Goal: Task Accomplishment & Management: Use online tool/utility

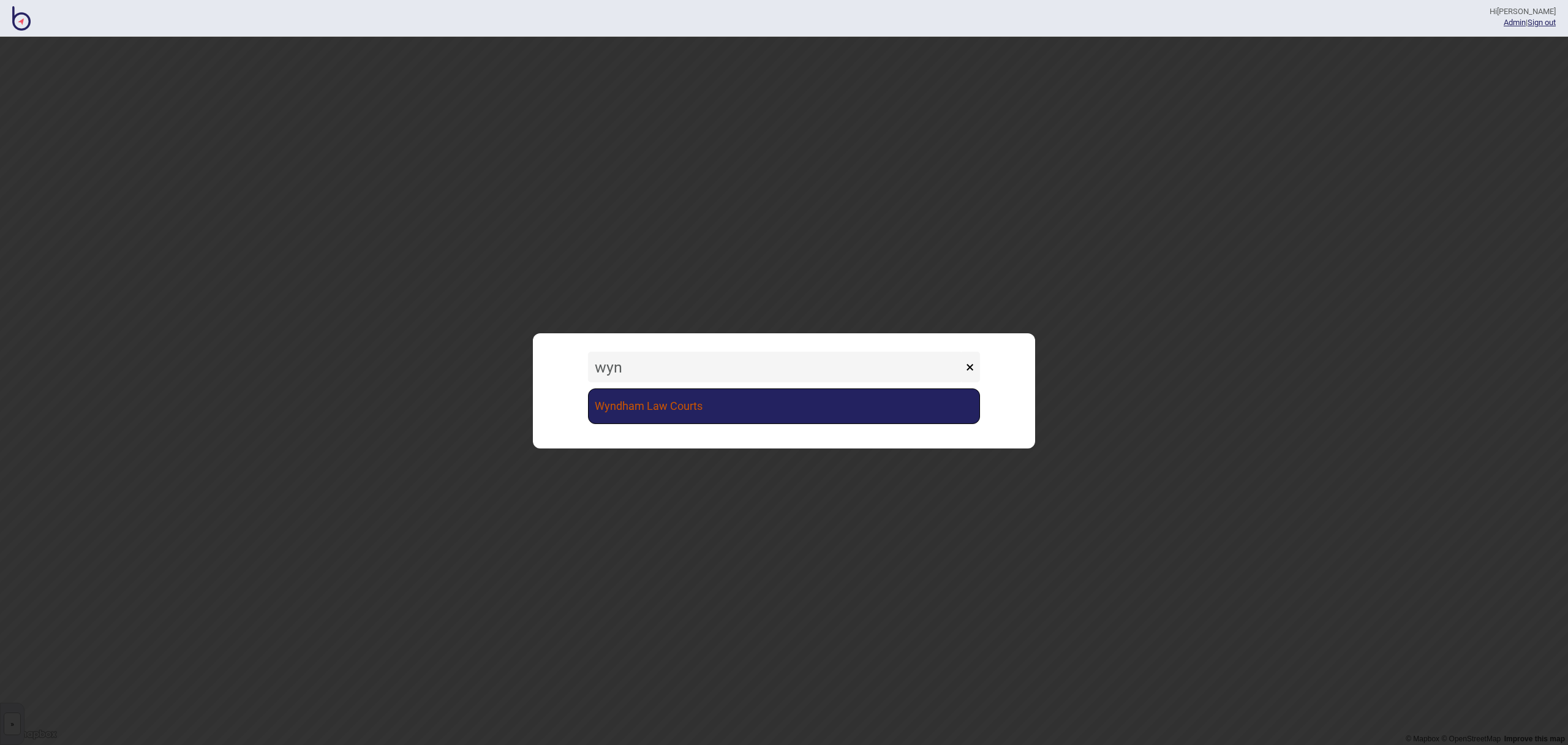
type input "wyn"
click at [760, 414] on link "Wyndham Law Courts" at bounding box center [784, 406] width 392 height 36
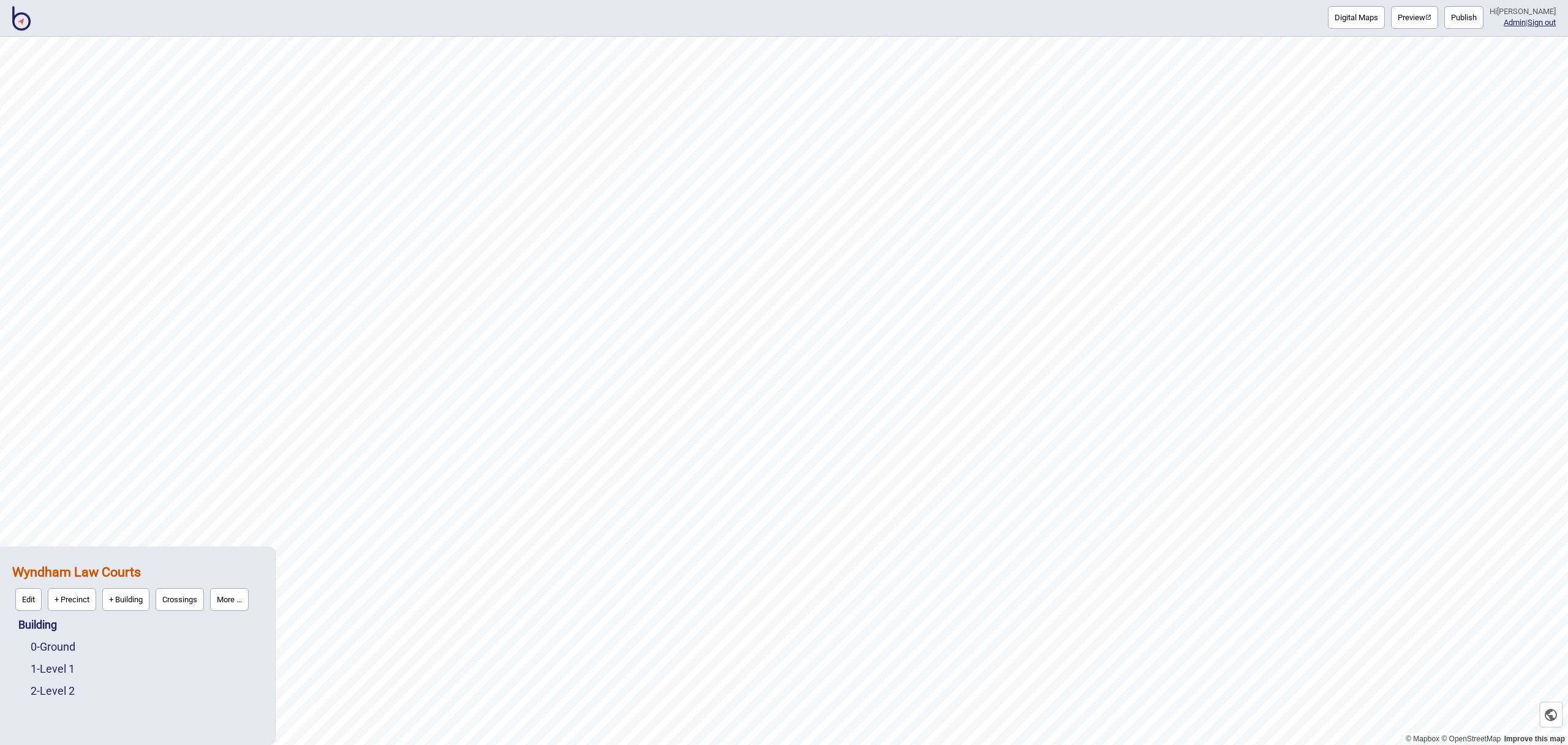
click at [1374, 15] on button "Digital Maps" at bounding box center [1356, 17] width 57 height 22
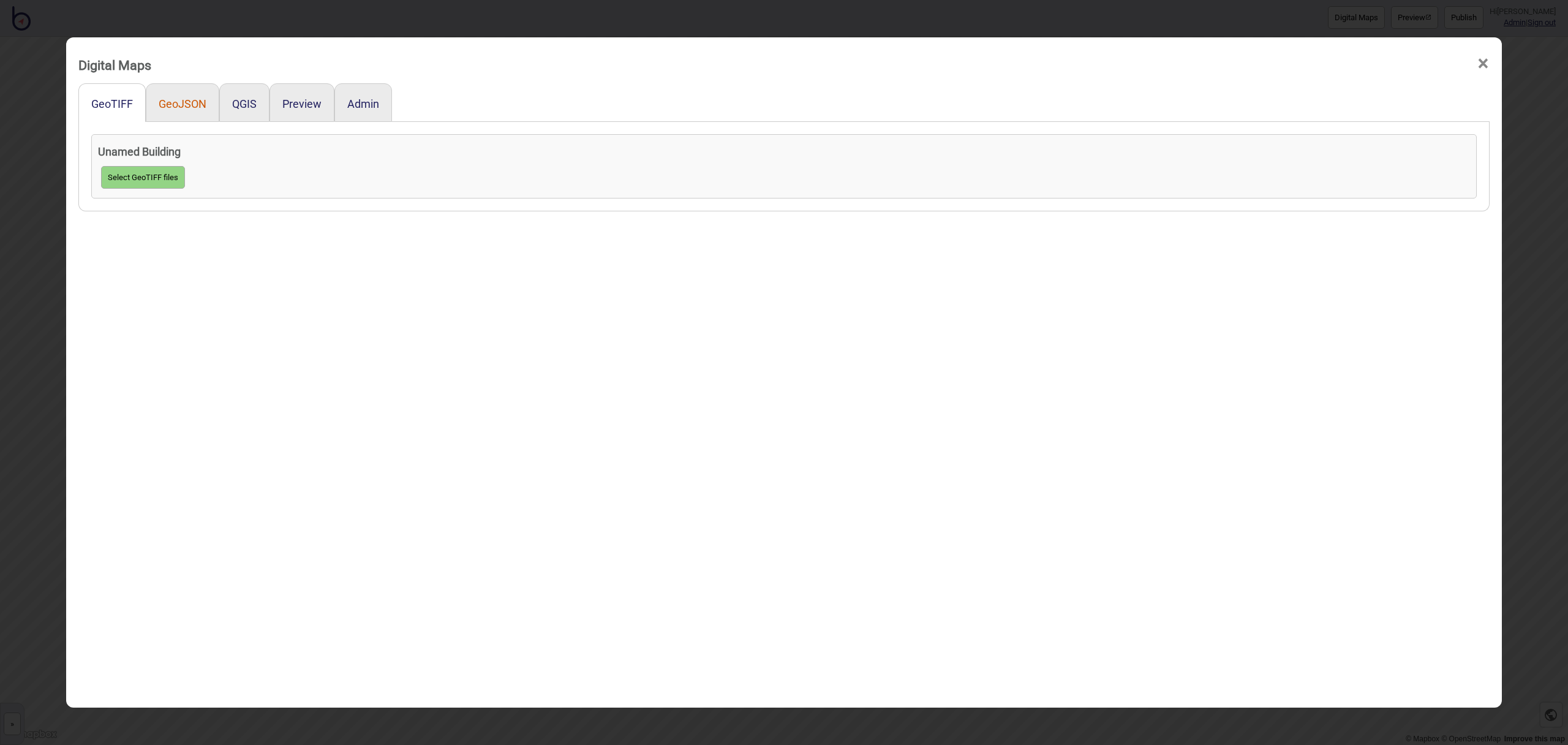
click at [195, 107] on button "GeoJSON" at bounding box center [183, 103] width 48 height 12
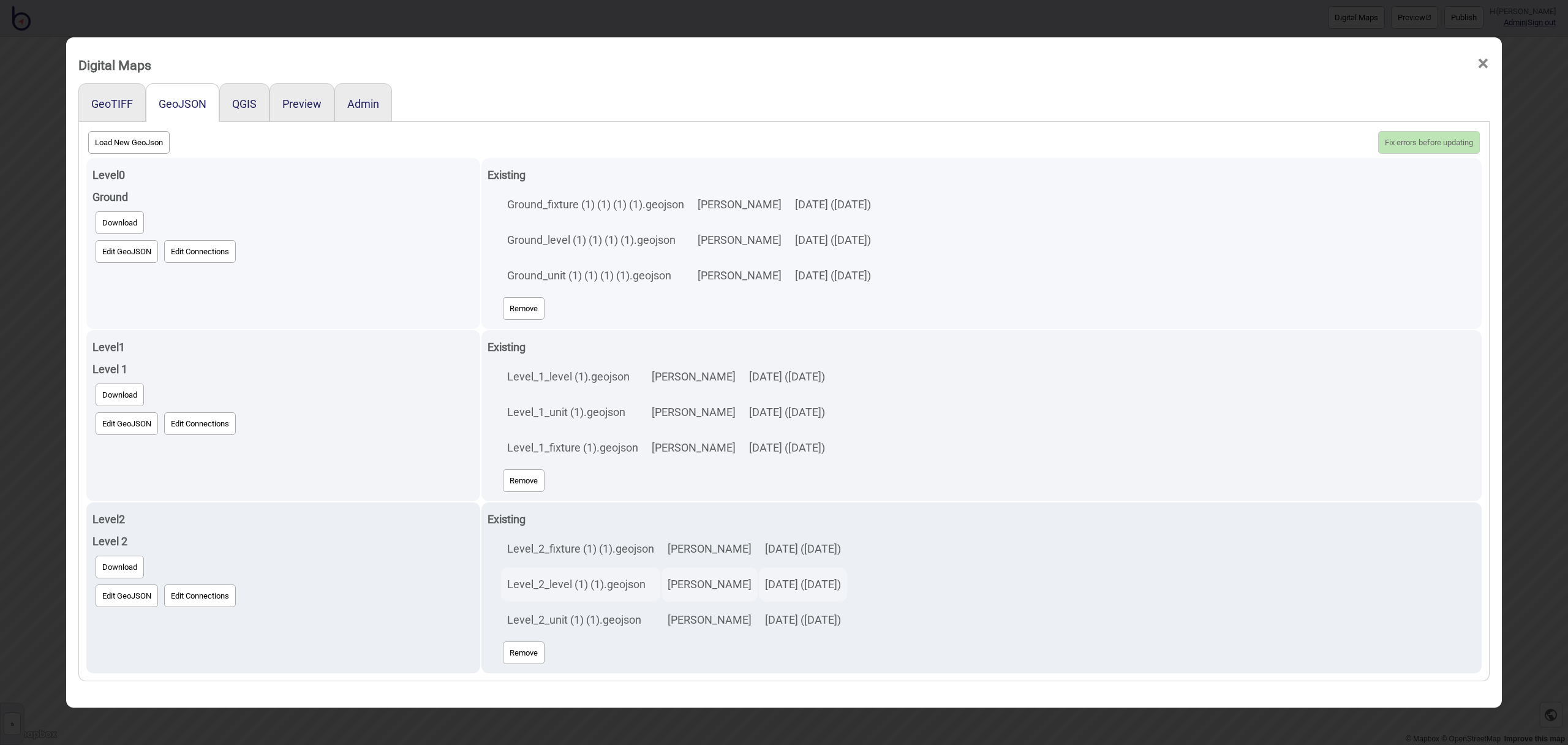
click at [147, 260] on button "Edit GeoJSON" at bounding box center [126, 251] width 62 height 22
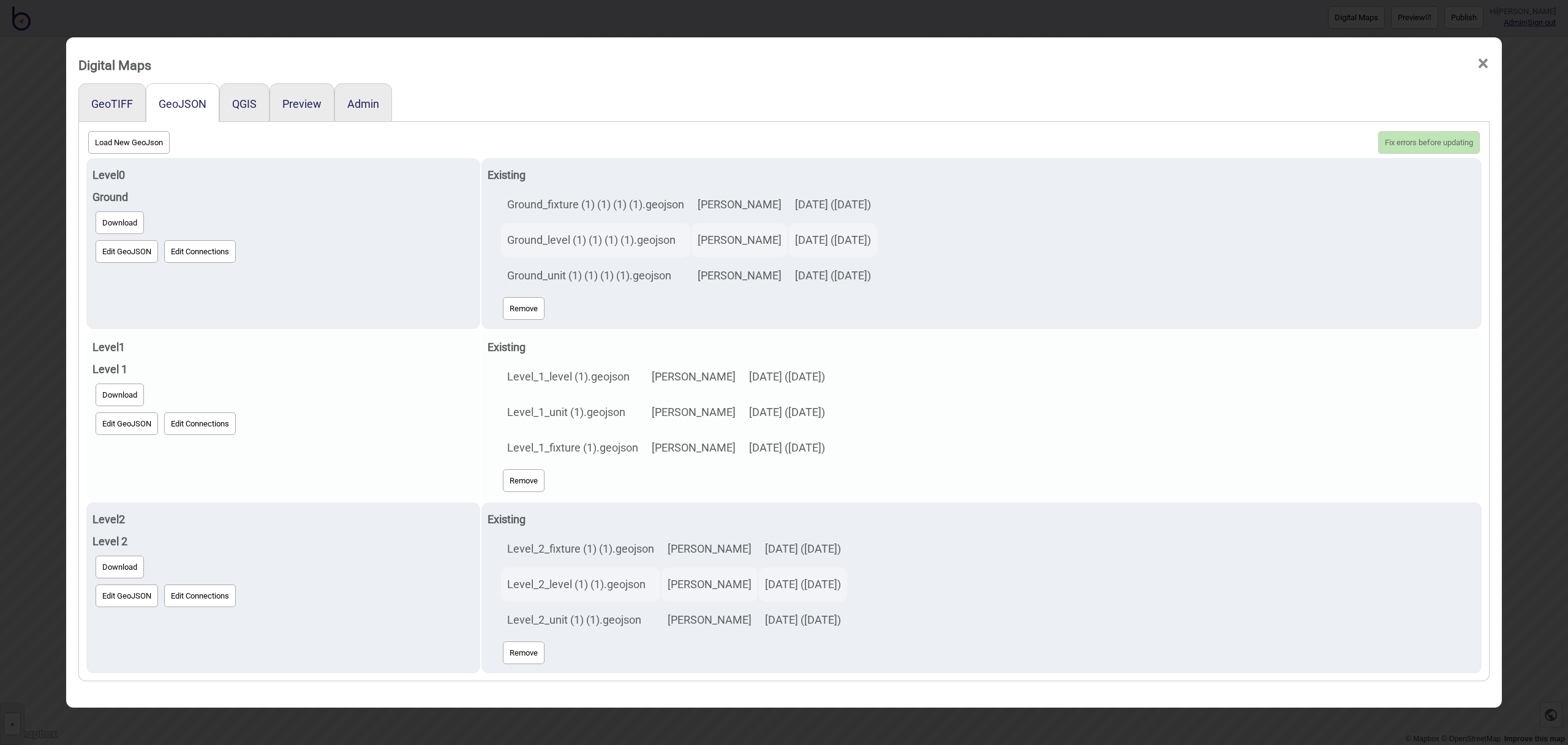
click at [117, 423] on button "Edit GeoJSON" at bounding box center [126, 423] width 62 height 22
click at [153, 429] on button "Edit GeoJSON" at bounding box center [126, 423] width 62 height 22
click at [127, 429] on button "Edit GeoJSON" at bounding box center [126, 423] width 62 height 22
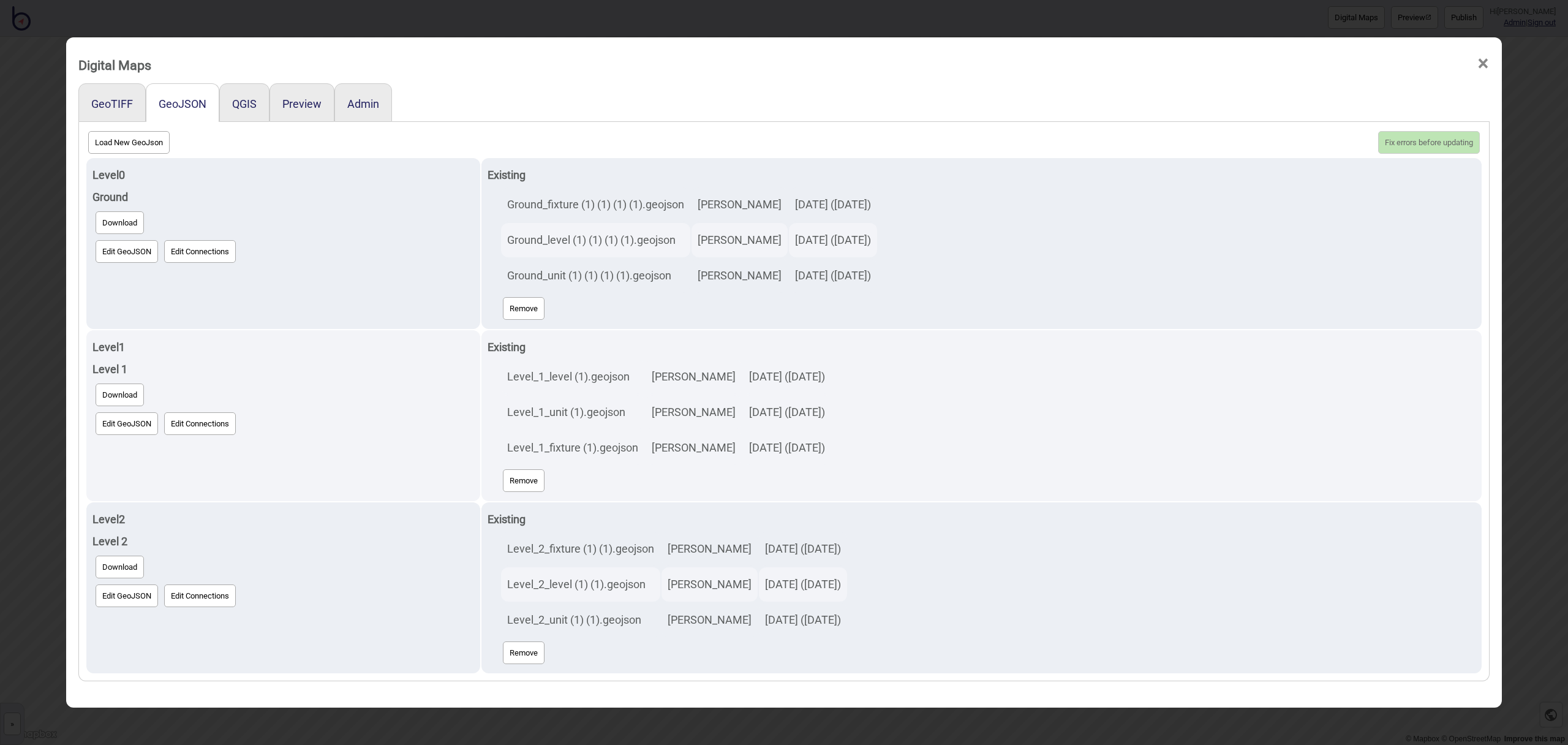
click at [149, 149] on button "Load New GeoJson" at bounding box center [129, 142] width 81 height 22
click input "file" at bounding box center [0, 0] width 0 height 0
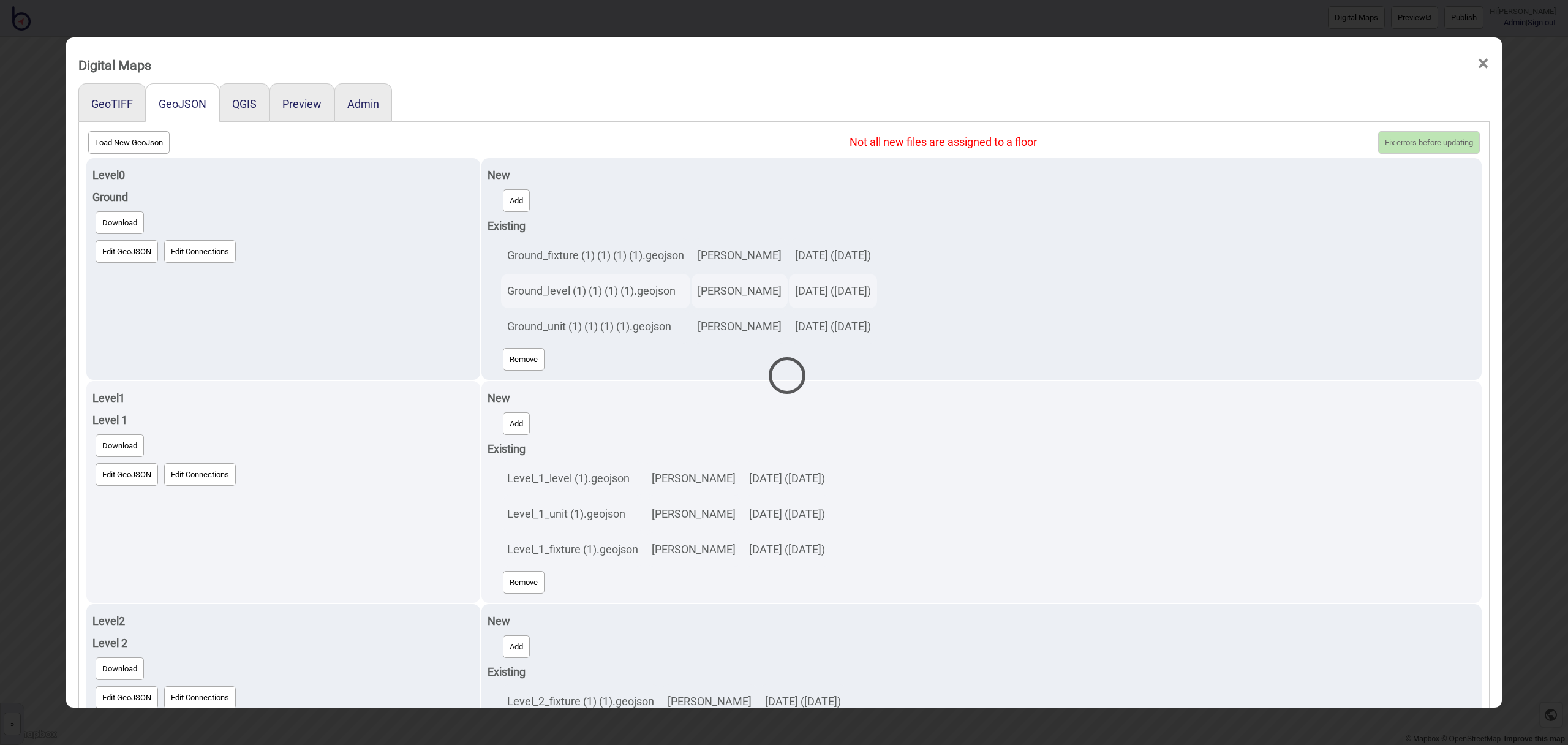
select select "Level_1_unit (1).geojson"
select select "Level_1_level (1).geojson"
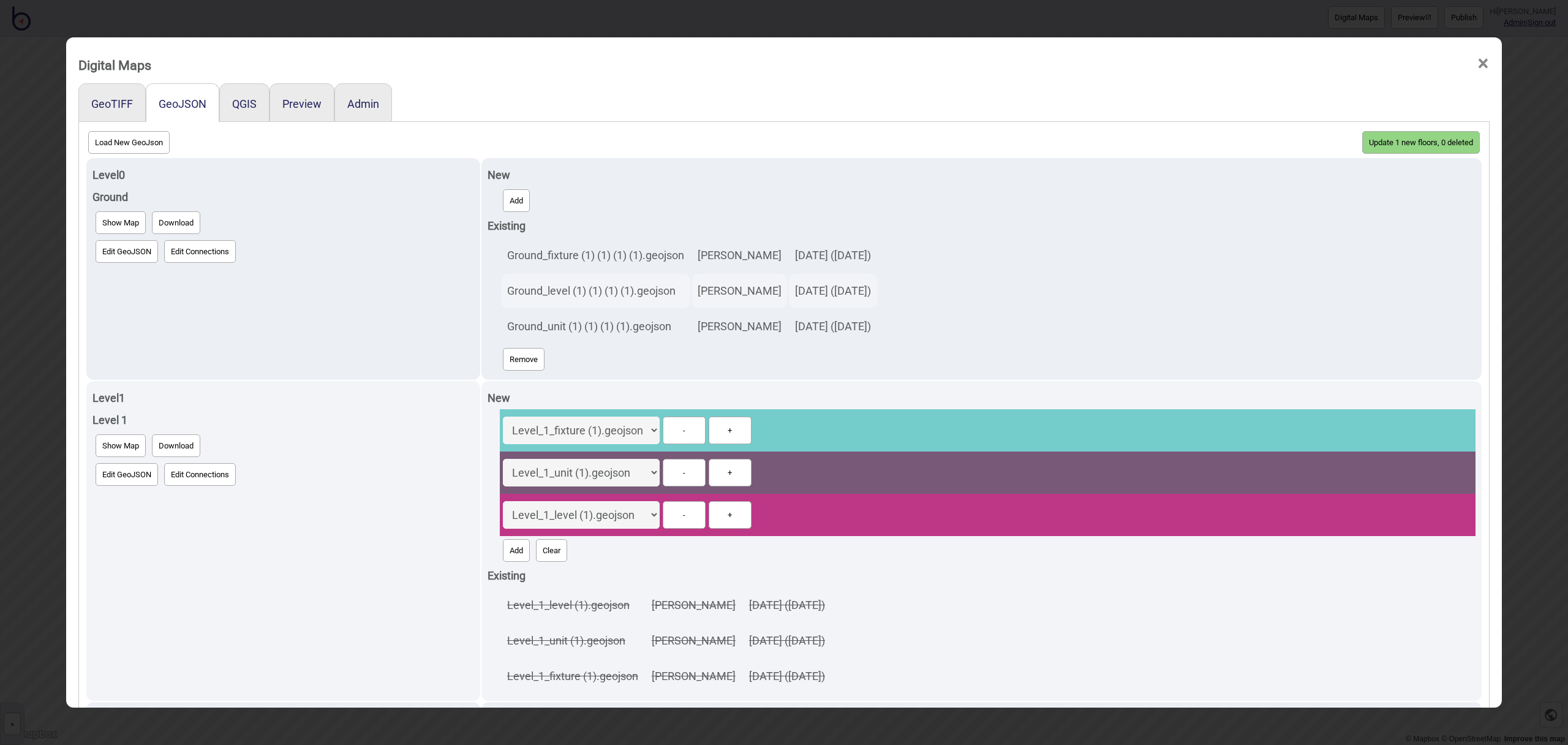
click at [1391, 146] on button "Update 1 new floors, 0 deleted" at bounding box center [1421, 142] width 118 height 22
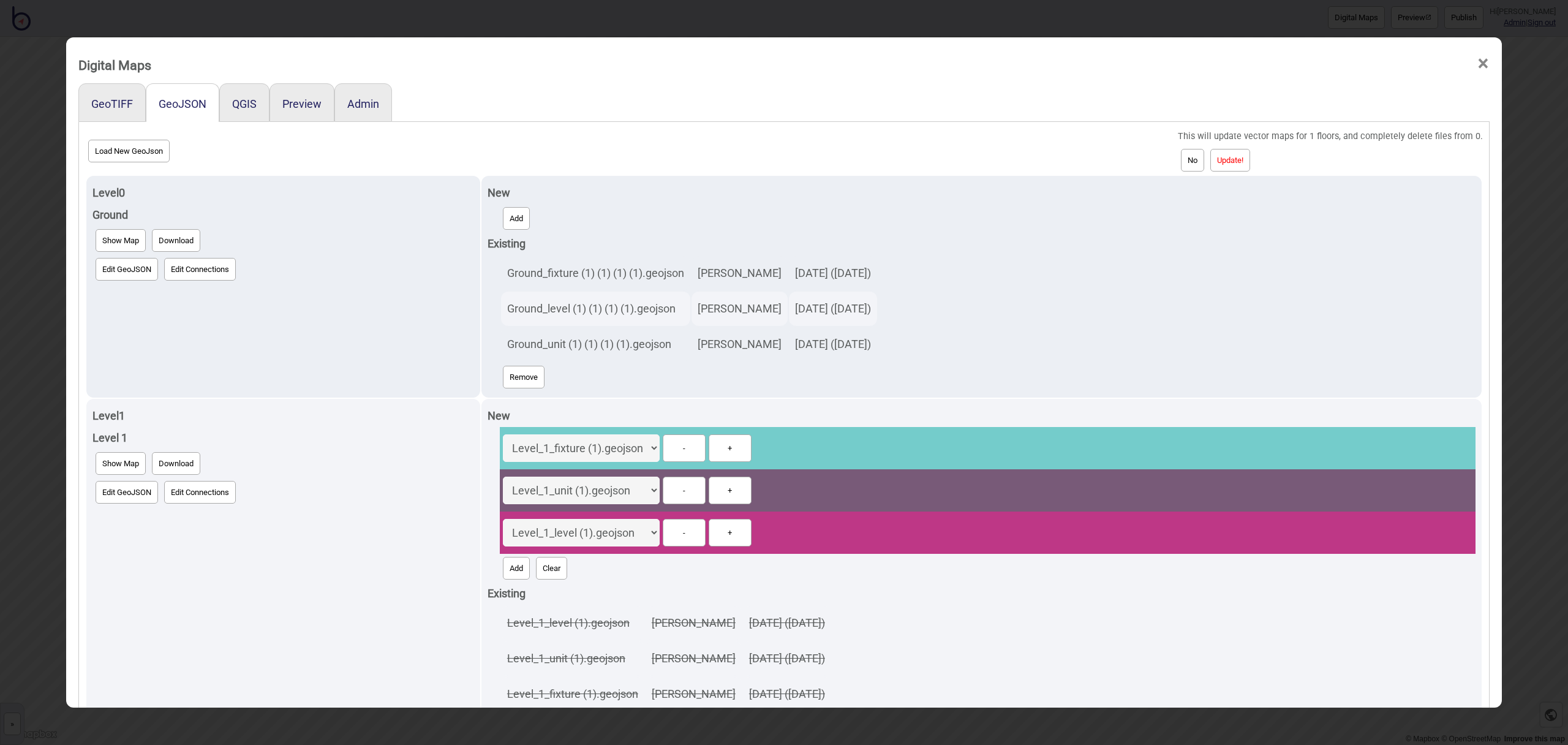
click at [1250, 158] on button "Update!" at bounding box center [1230, 159] width 40 height 22
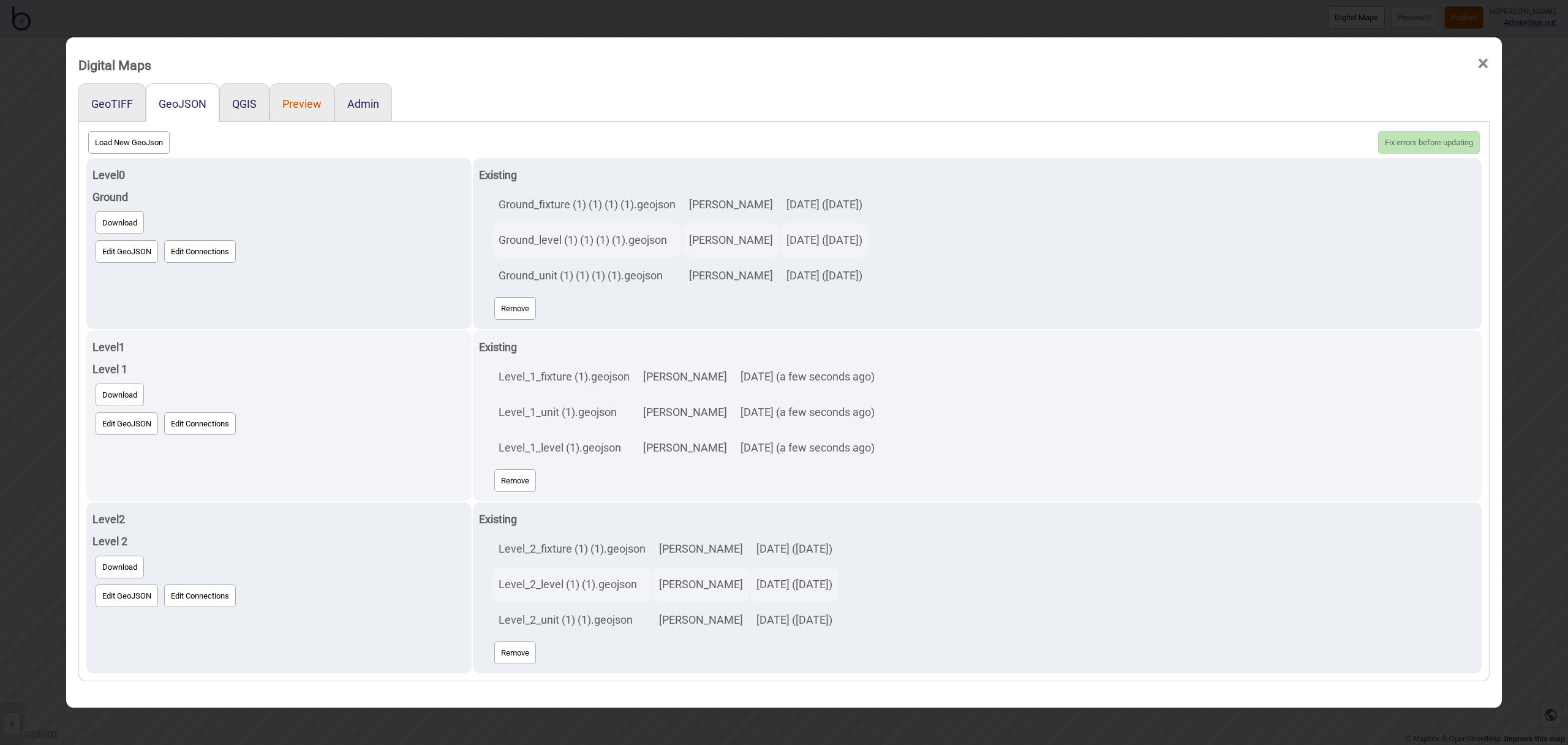
click at [290, 99] on button "Preview" at bounding box center [301, 103] width 39 height 12
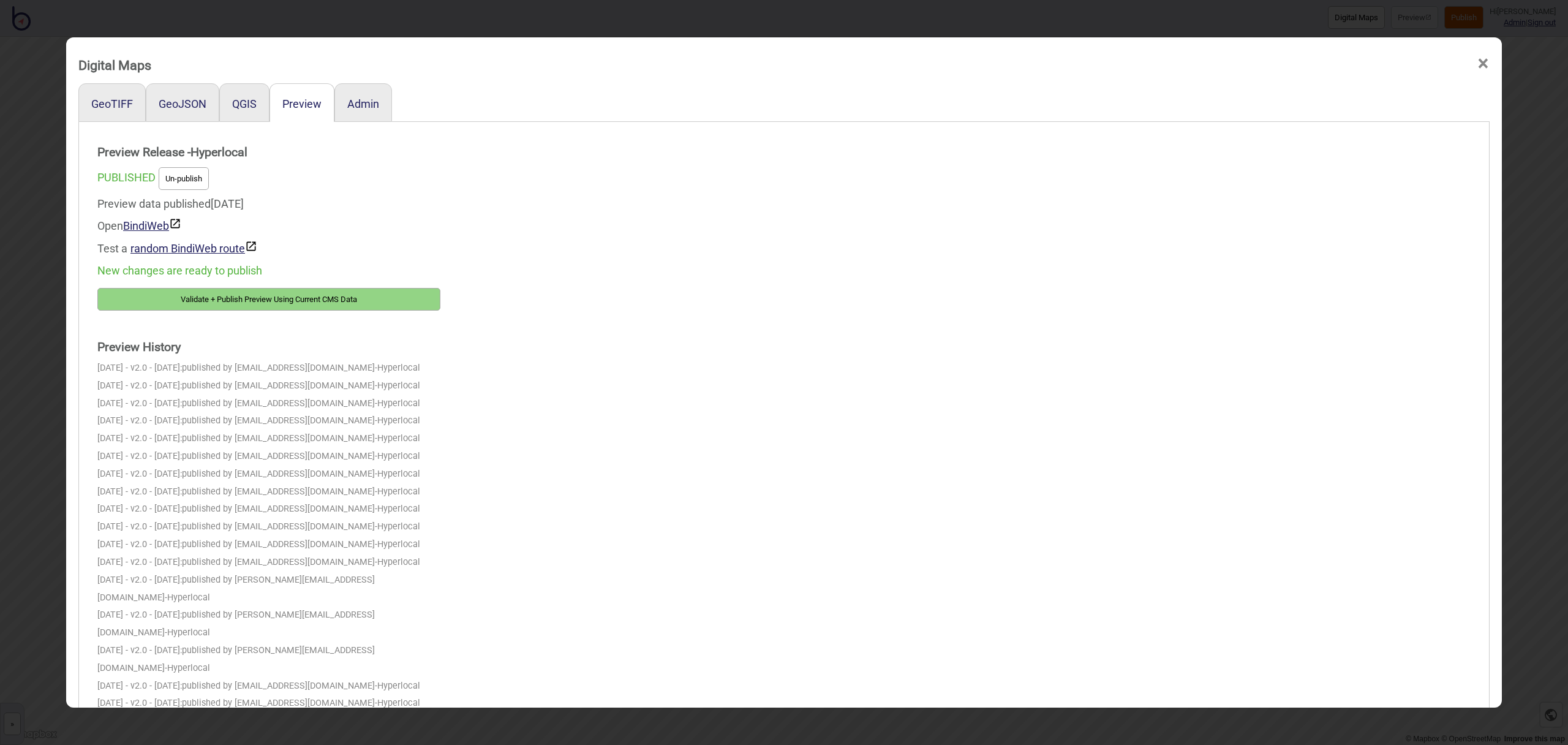
click at [277, 297] on button "Validate + Publish Preview Using Current CMS Data" at bounding box center [268, 299] width 343 height 22
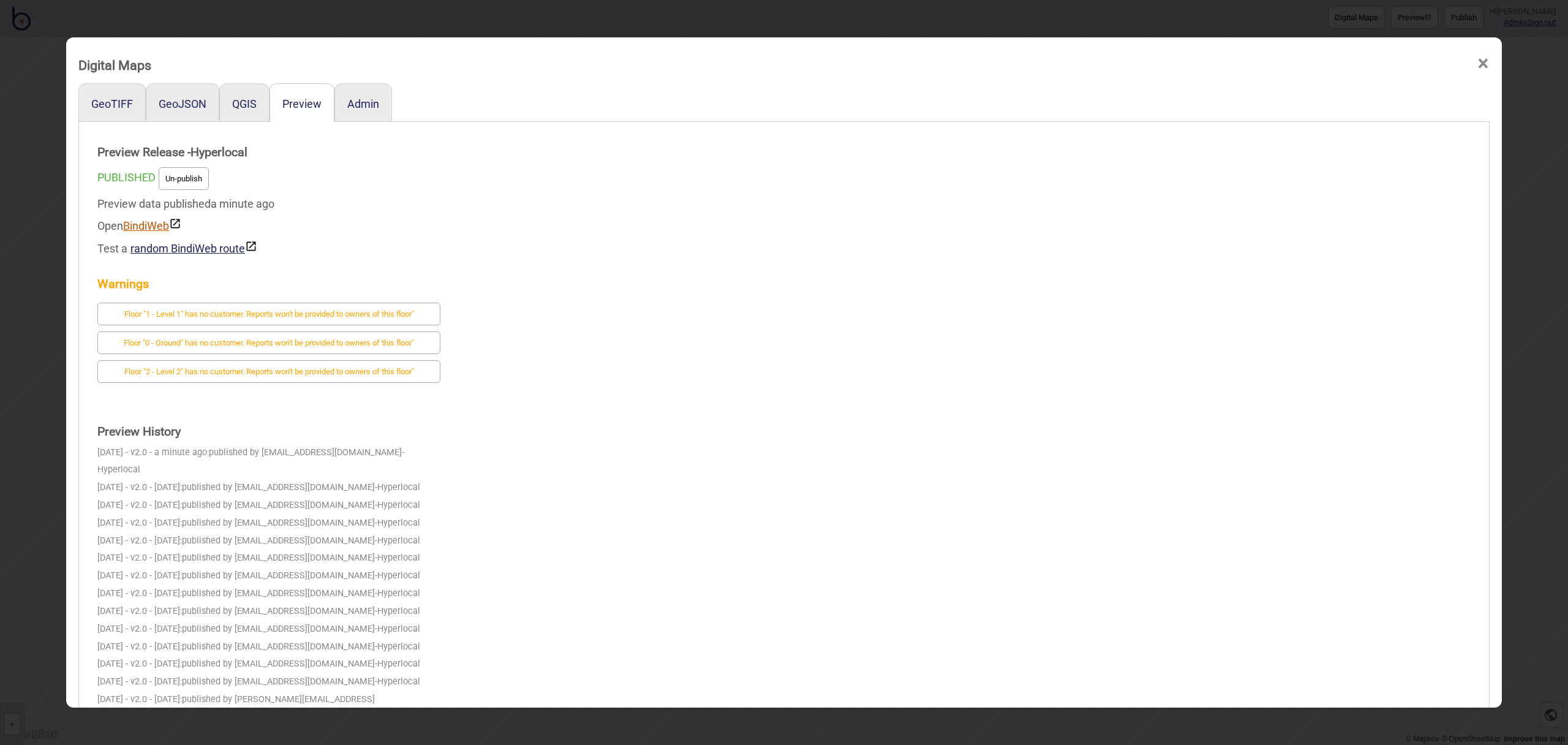
click at [148, 226] on link "BindiWeb" at bounding box center [152, 225] width 58 height 12
click at [1483, 63] on span "×" at bounding box center [1482, 63] width 12 height 41
